Goal: Task Accomplishment & Management: Manage account settings

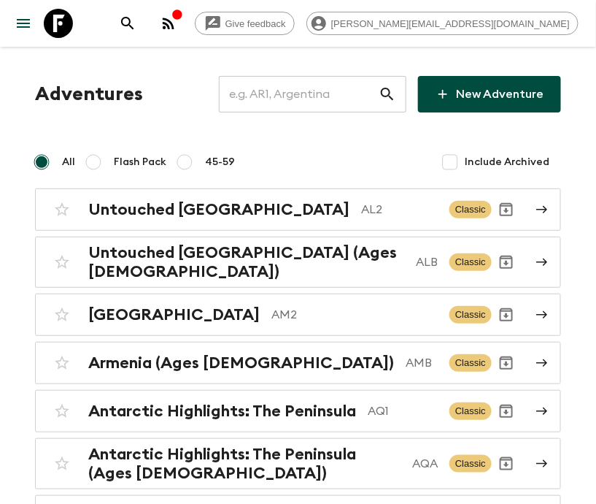
click at [323, 94] on input "text" at bounding box center [299, 94] width 160 height 41
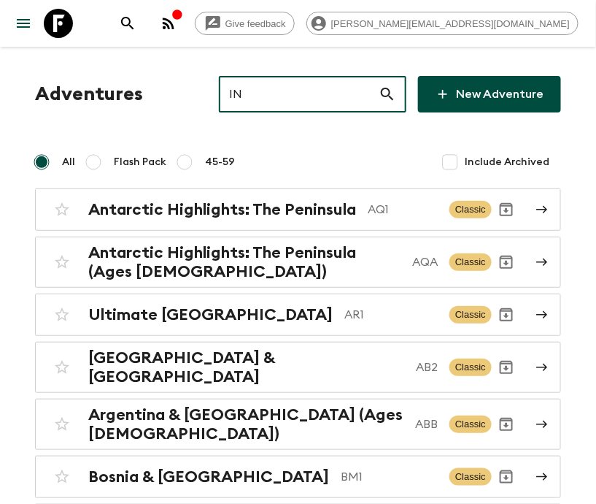
type input "IN2"
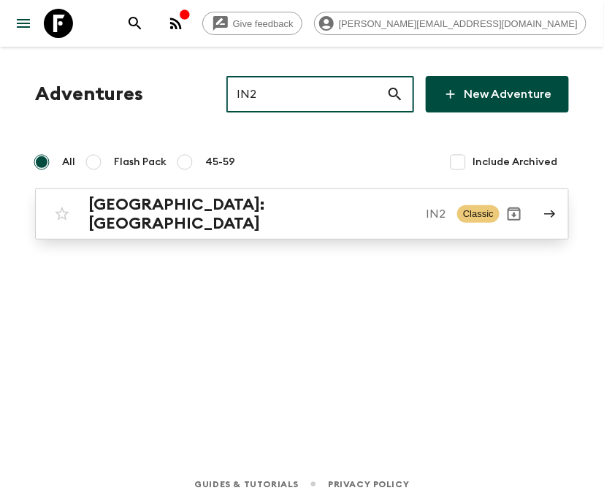
click at [425, 209] on p "IN2" at bounding box center [435, 214] width 20 height 18
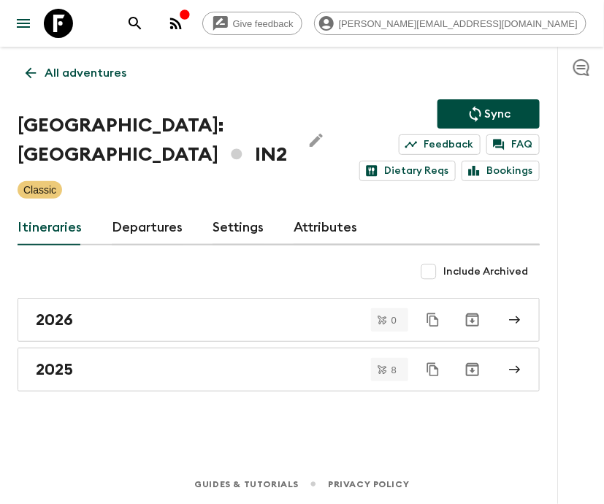
click at [145, 226] on link "Departures" at bounding box center [148, 227] width 72 height 35
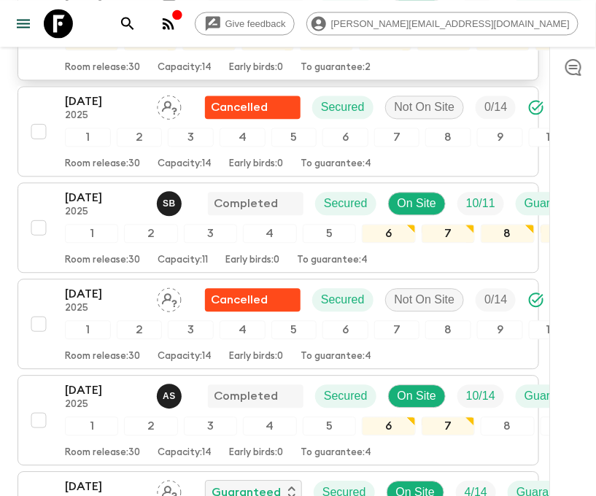
scroll to position [2102, 0]
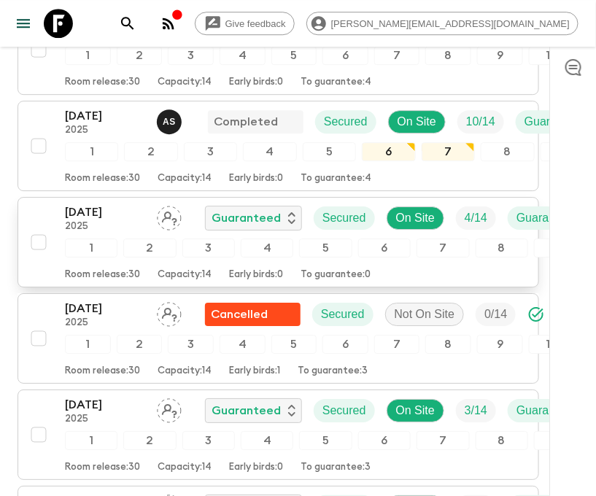
click at [278, 239] on div "4" at bounding box center [267, 248] width 53 height 19
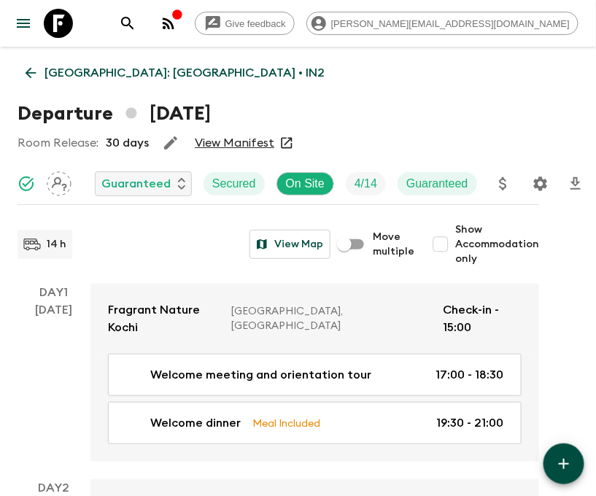
click at [539, 183] on icon "Settings" at bounding box center [541, 184] width 18 height 18
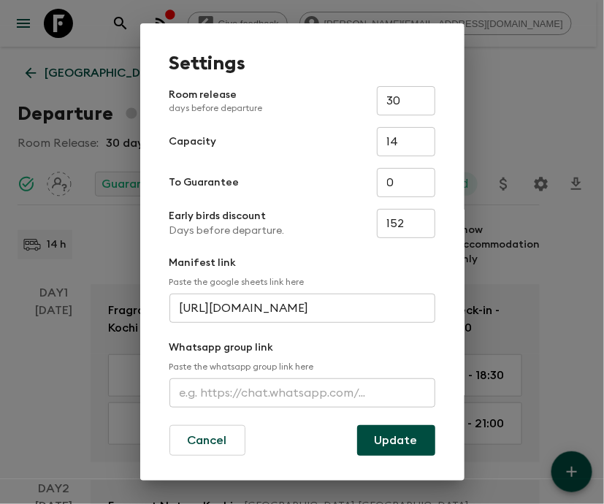
click at [298, 393] on input "text" at bounding box center [302, 392] width 266 height 29
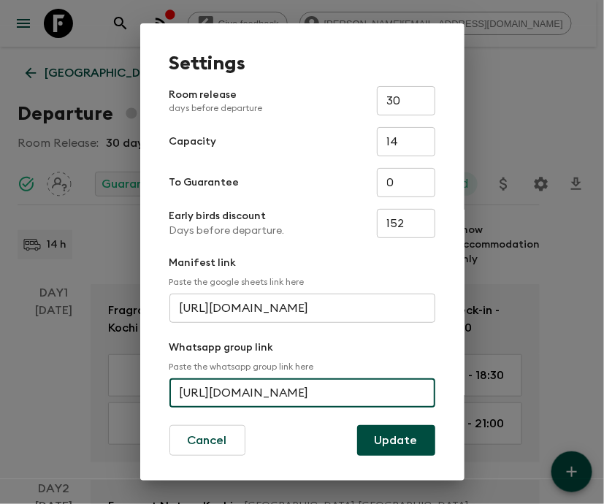
scroll to position [0, 77]
type input "[URL][DOMAIN_NAME]"
click at [389, 440] on button "Update" at bounding box center [396, 440] width 78 height 31
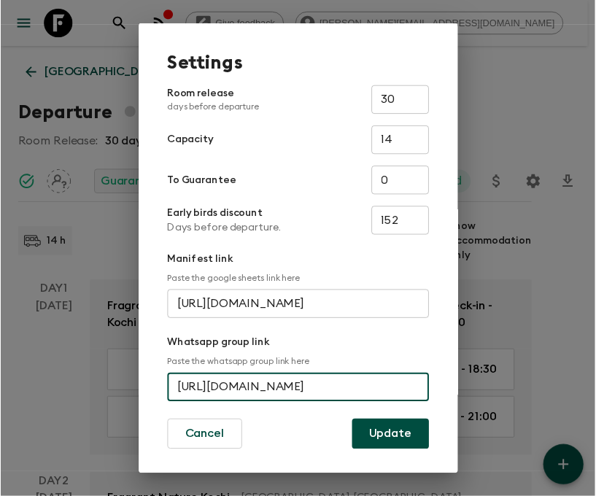
scroll to position [0, 0]
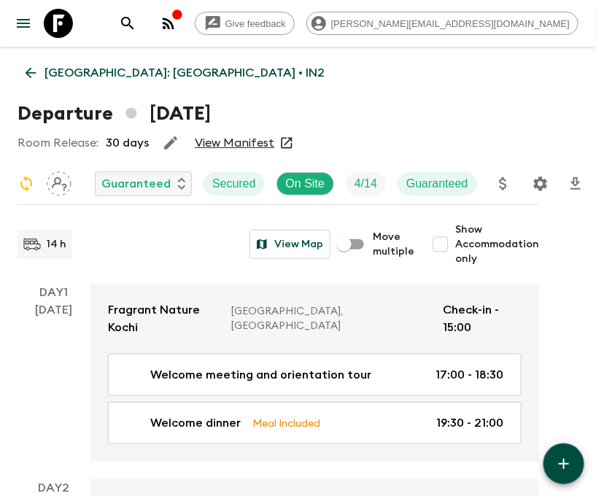
click at [31, 73] on icon at bounding box center [31, 73] width 11 height 11
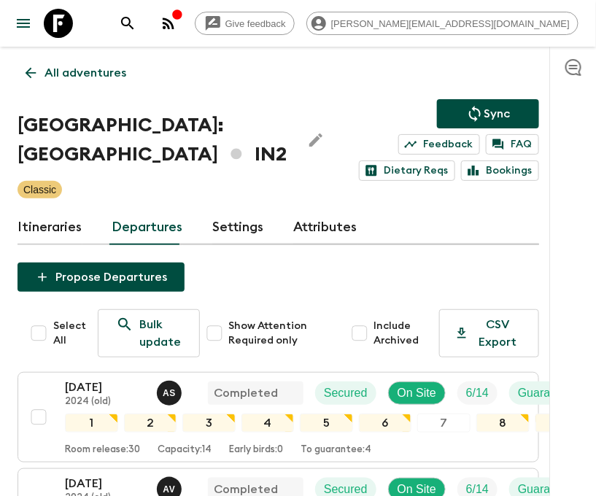
click at [136, 23] on icon "search adventures" at bounding box center [128, 24] width 18 height 18
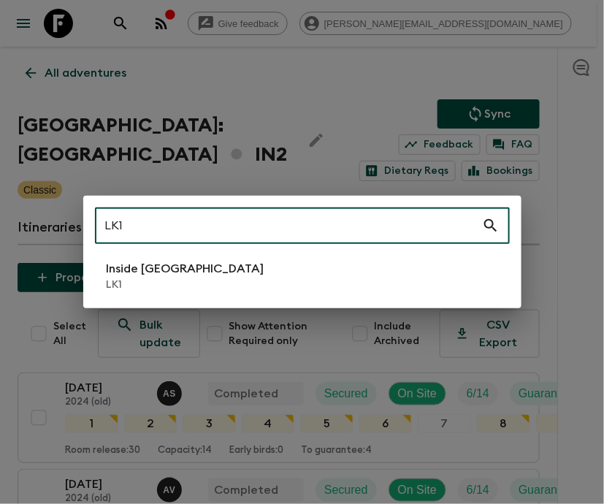
type input "LK1"
click at [302, 277] on li "Inside [GEOGRAPHIC_DATA] LK1" at bounding box center [302, 275] width 415 height 41
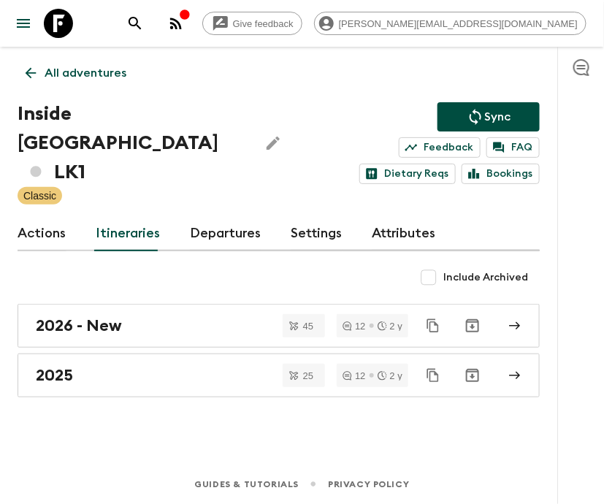
click at [221, 226] on link "Departures" at bounding box center [226, 233] width 72 height 35
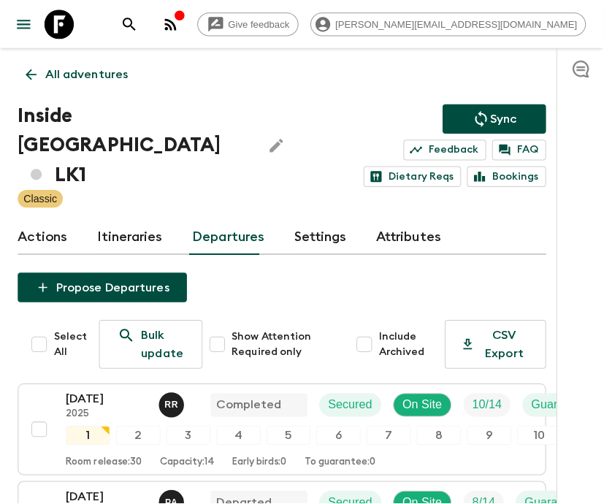
scroll to position [263, 0]
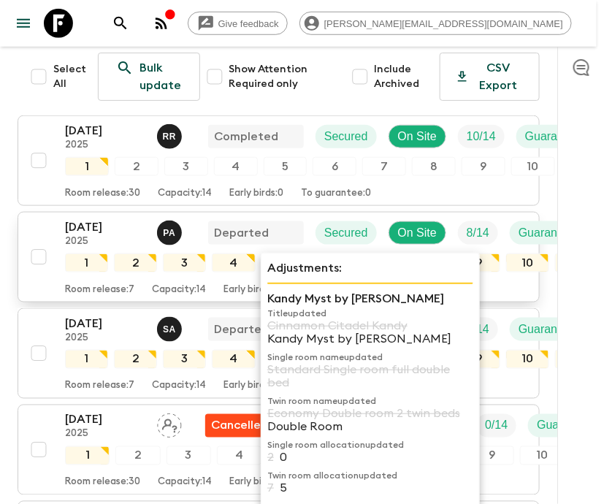
click at [19, 212] on button "[DATE] 2025 P A Departed Secured On Site 8 / 14 Guaranteed 1 2 3 4 5 6 7 8 9 10…" at bounding box center [279, 257] width 522 height 90
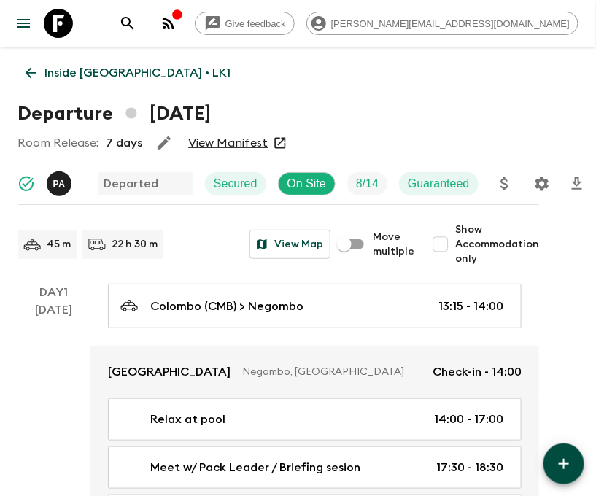
click at [31, 73] on icon at bounding box center [31, 73] width 11 height 11
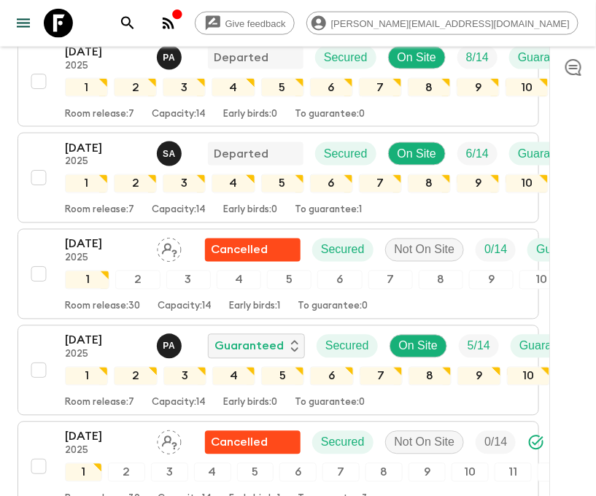
scroll to position [701, 0]
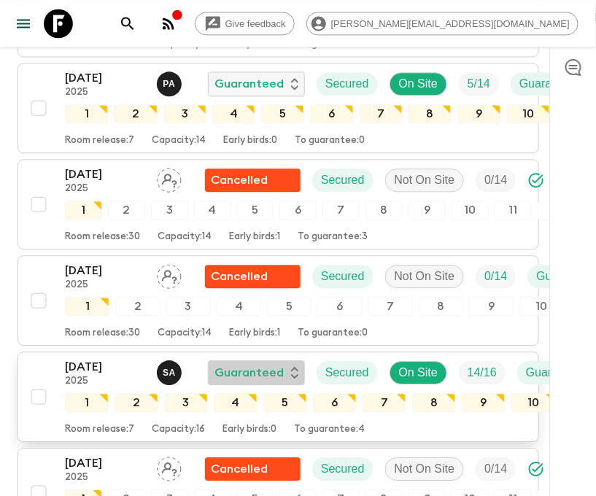
click at [278, 364] on p "Guaranteed" at bounding box center [249, 373] width 69 height 18
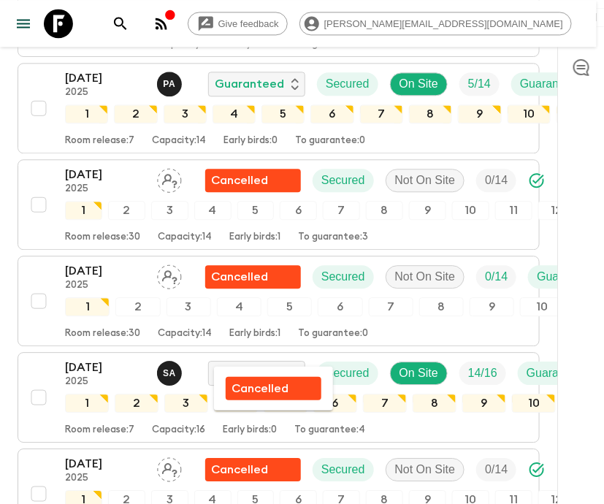
click at [96, 357] on div at bounding box center [302, 252] width 604 height 504
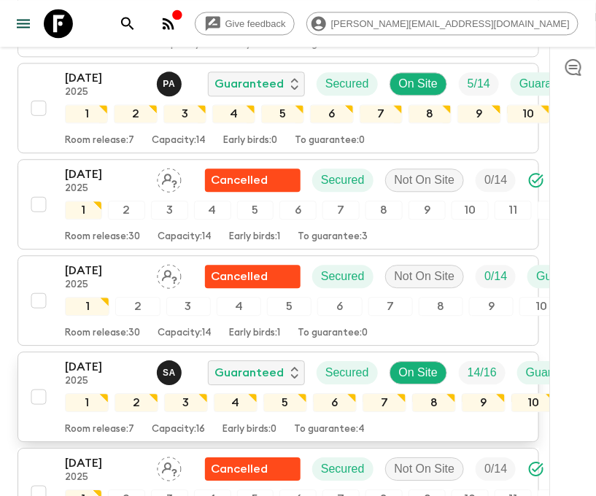
click at [96, 358] on p "[DATE]" at bounding box center [105, 367] width 80 height 18
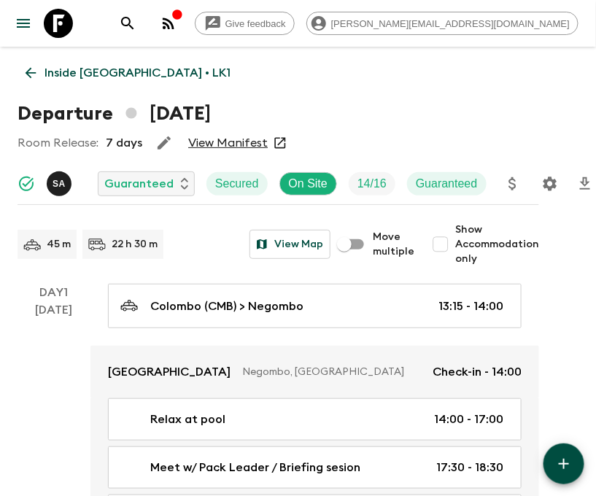
click at [548, 183] on icon "Settings" at bounding box center [551, 184] width 18 height 18
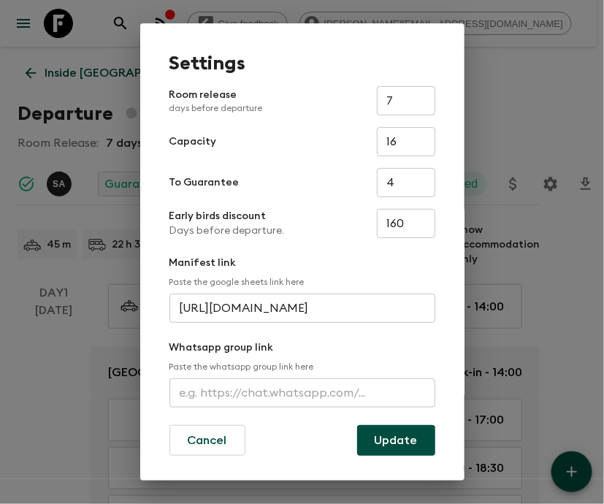
click at [298, 393] on input "text" at bounding box center [302, 392] width 266 height 29
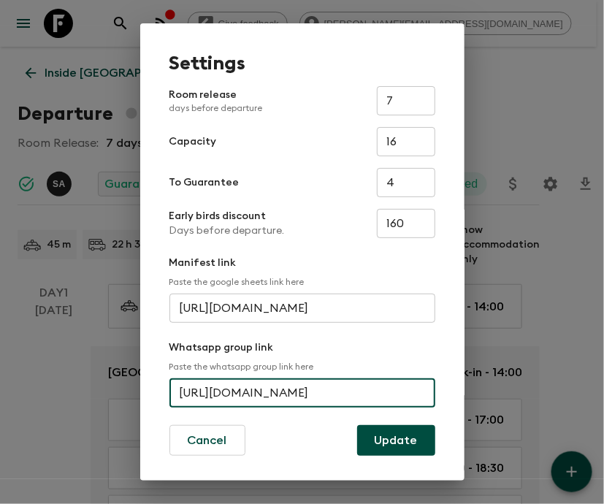
scroll to position [0, 32]
type input "[URL][DOMAIN_NAME]"
click at [389, 440] on button "Update" at bounding box center [396, 440] width 78 height 31
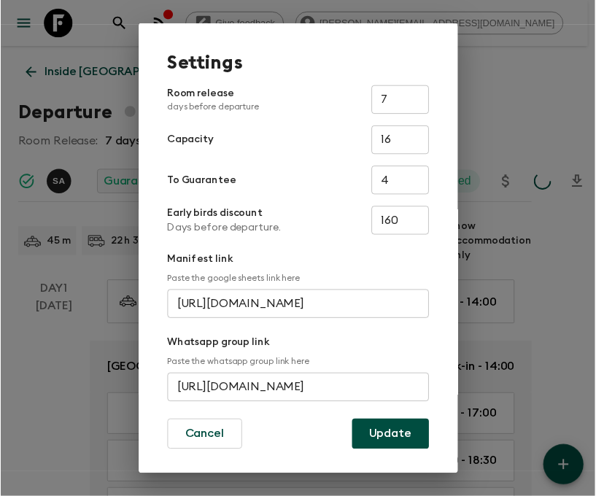
scroll to position [0, 0]
